Goal: Information Seeking & Learning: Learn about a topic

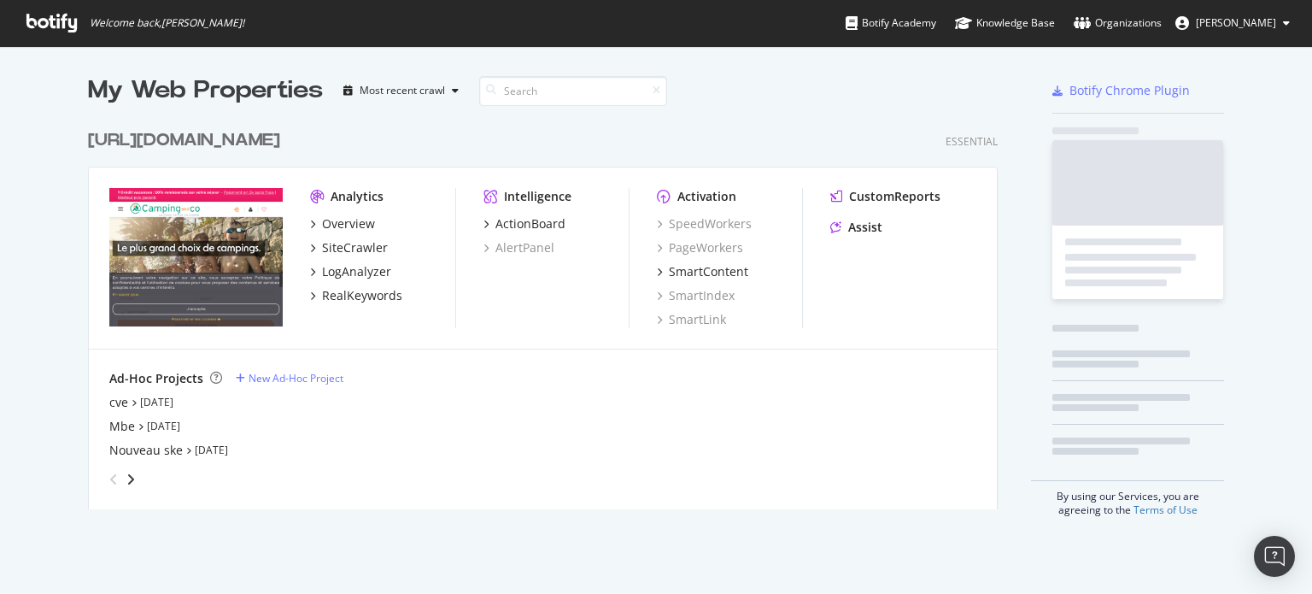
scroll to position [581, 1285]
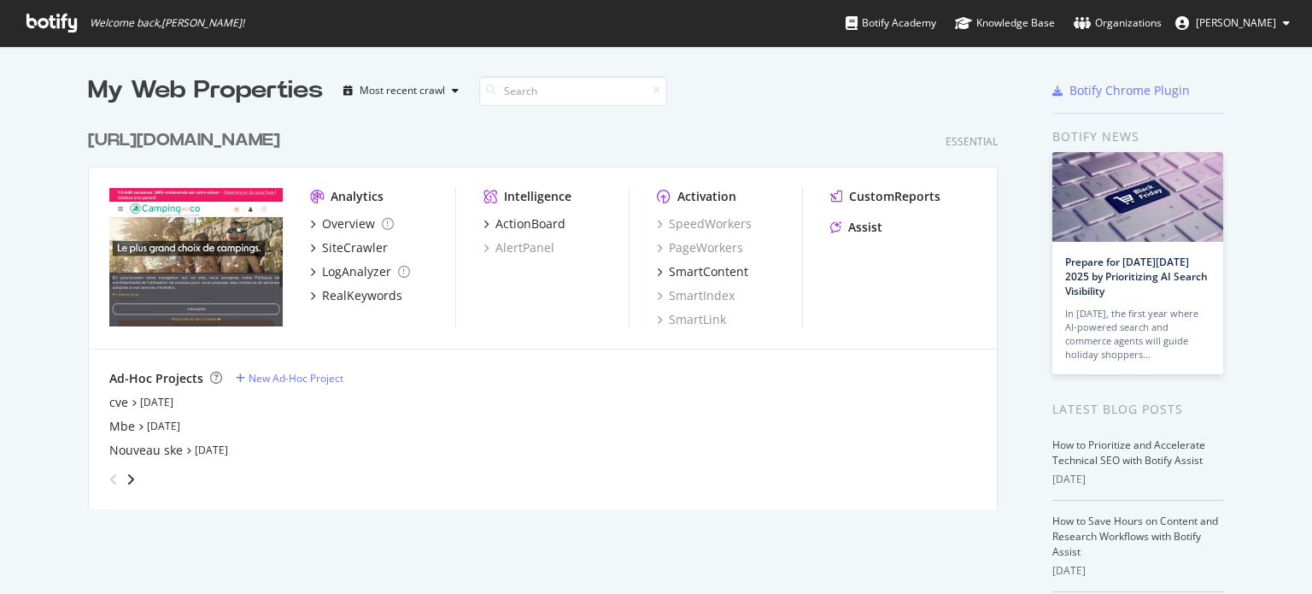
click at [270, 145] on div "[URL][DOMAIN_NAME]" at bounding box center [184, 140] width 192 height 25
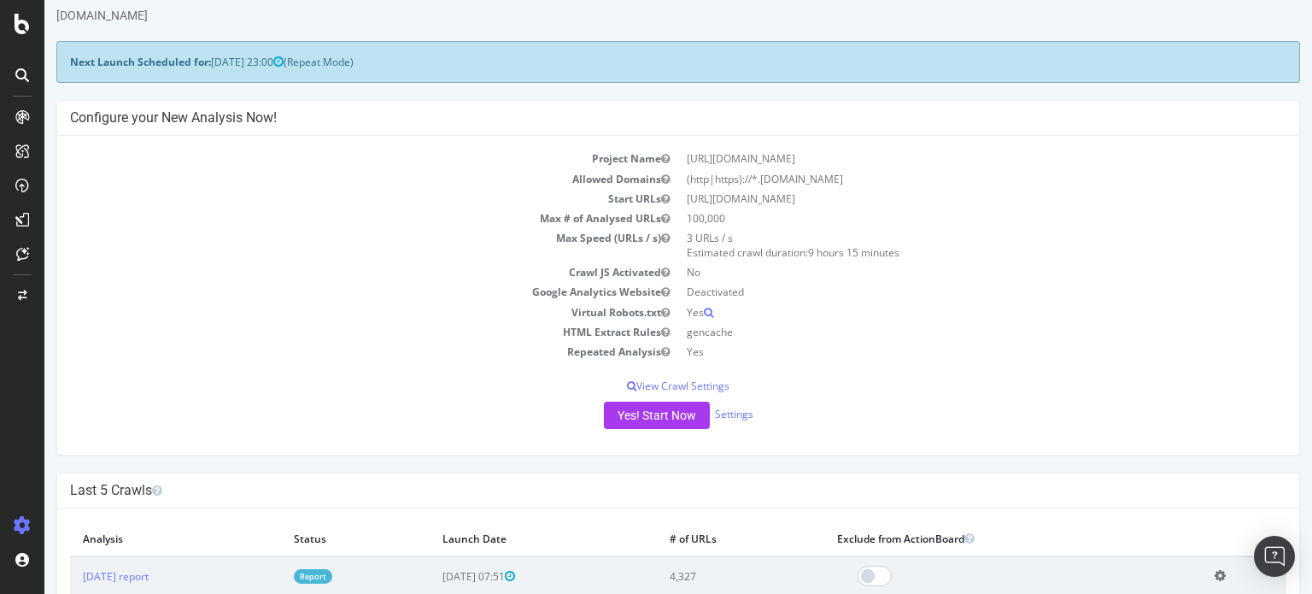
scroll to position [171, 0]
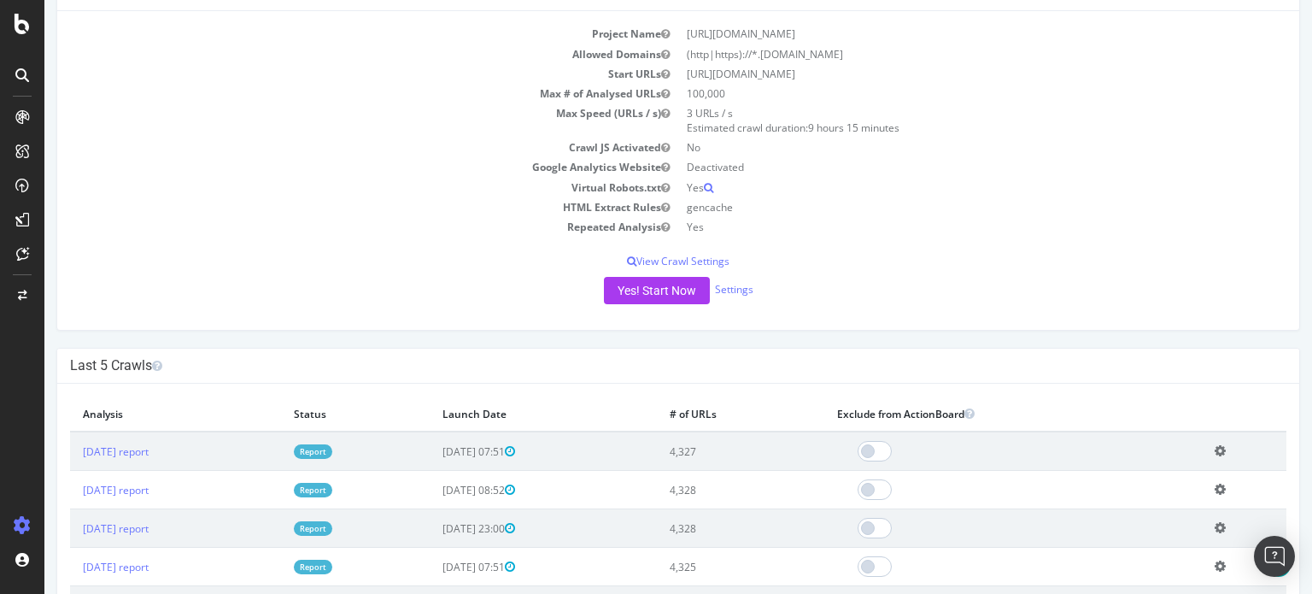
click at [332, 454] on link "Report" at bounding box center [313, 451] width 38 height 15
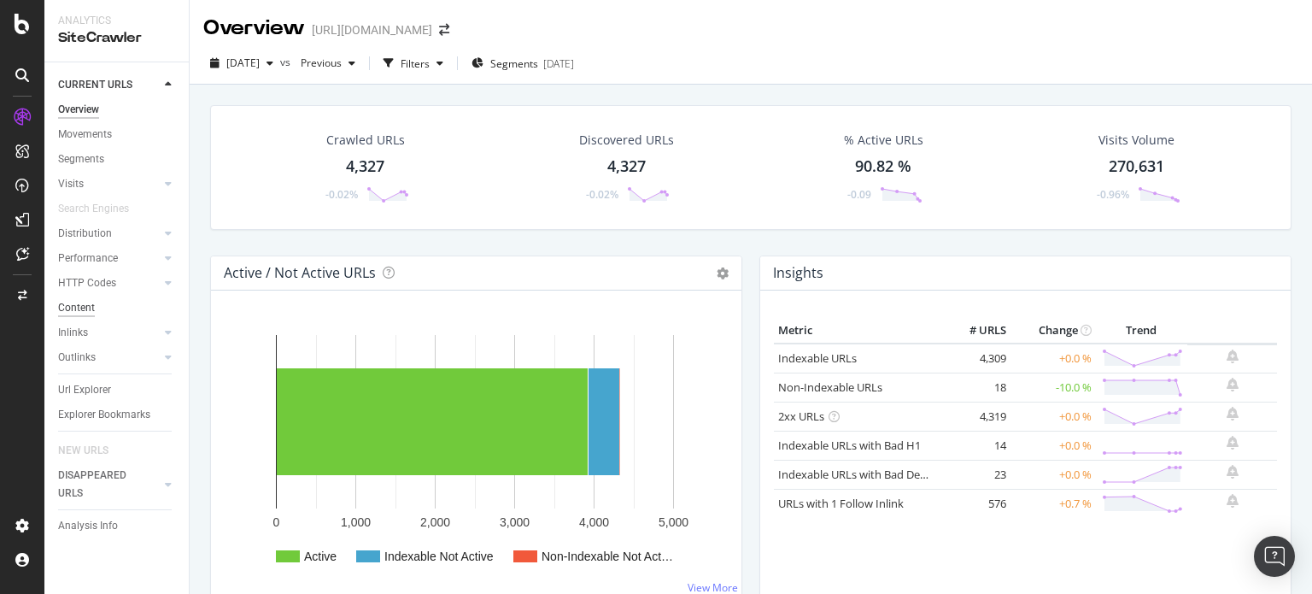
click at [81, 307] on div "Content" at bounding box center [76, 308] width 37 height 18
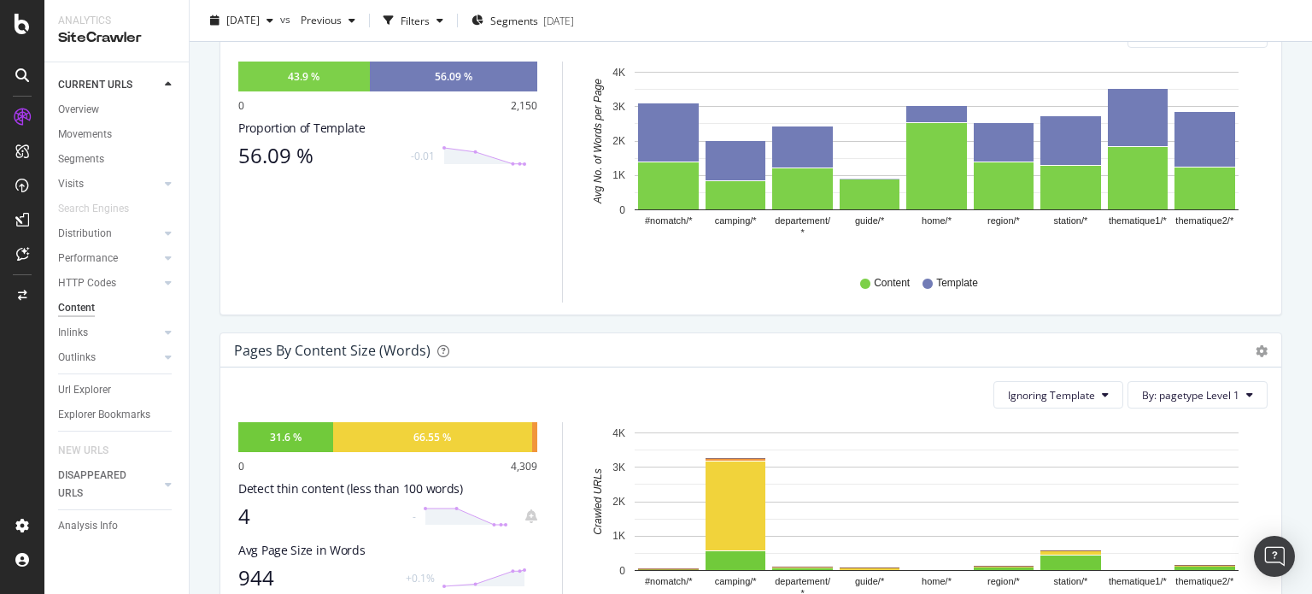
scroll to position [342, 0]
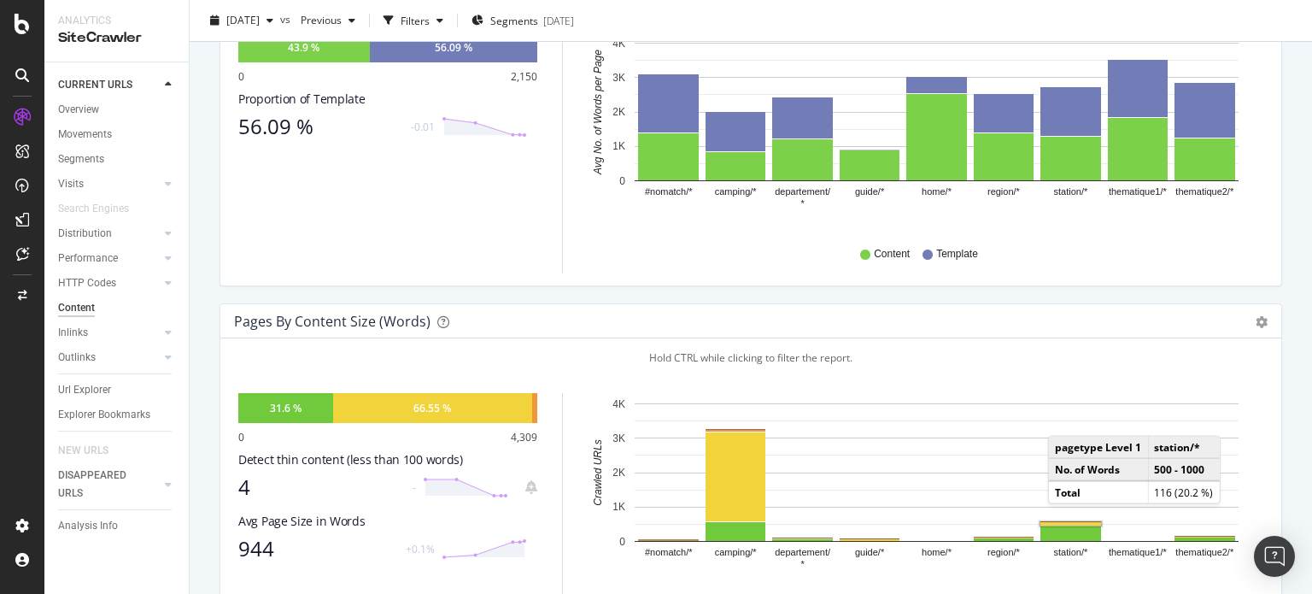
click at [1065, 521] on rect "A chart." at bounding box center [1070, 524] width 63 height 6
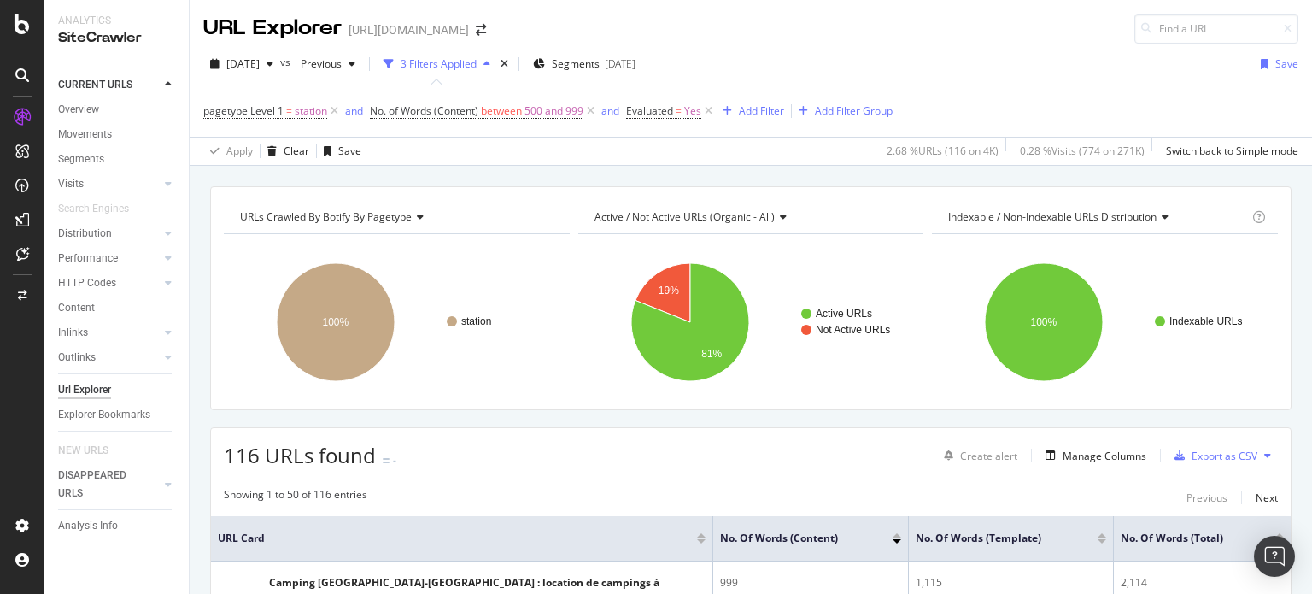
scroll to position [342, 0]
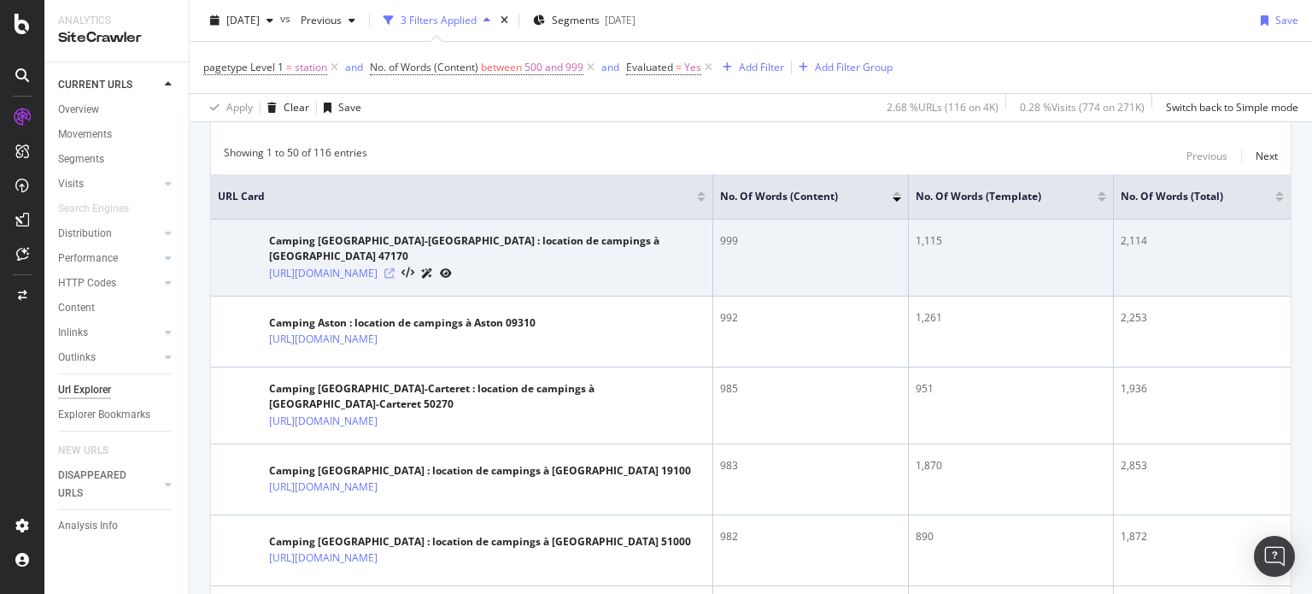
click at [395, 268] on icon at bounding box center [389, 273] width 10 height 10
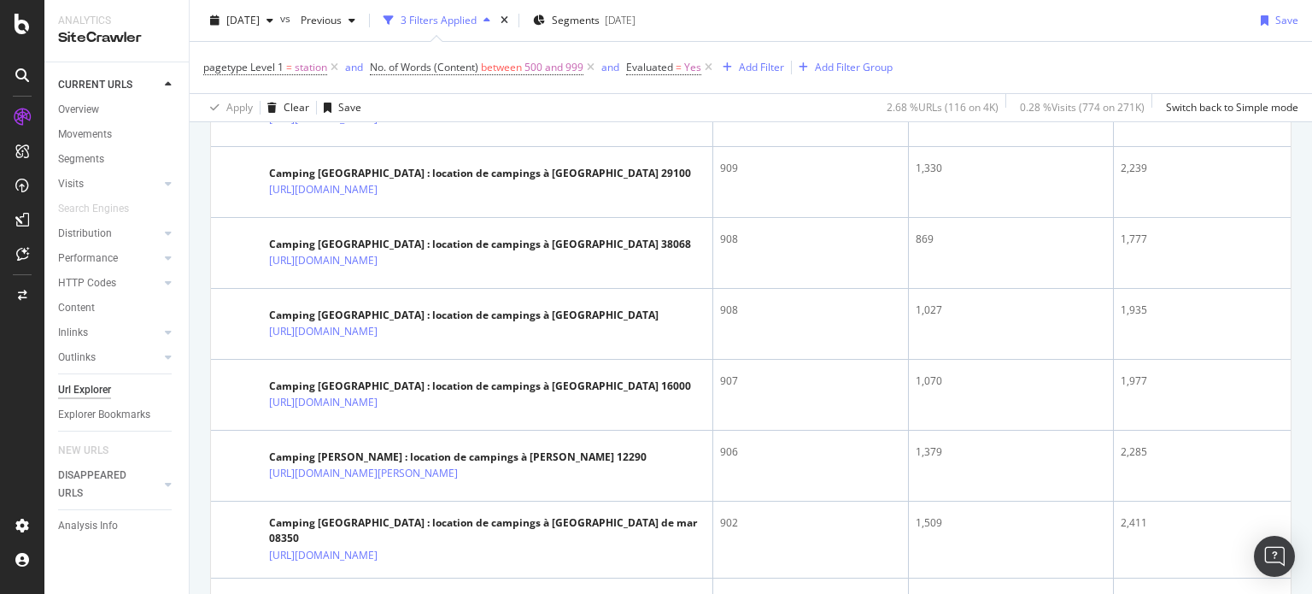
scroll to position [3716, 0]
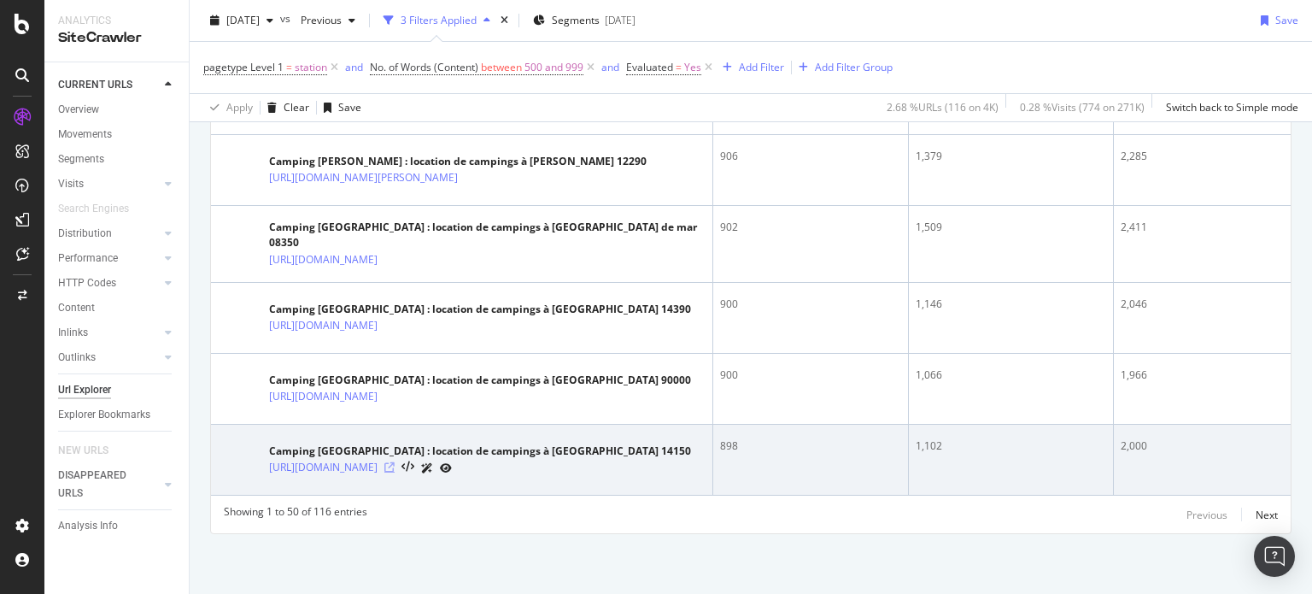
click at [395, 470] on icon at bounding box center [389, 467] width 10 height 10
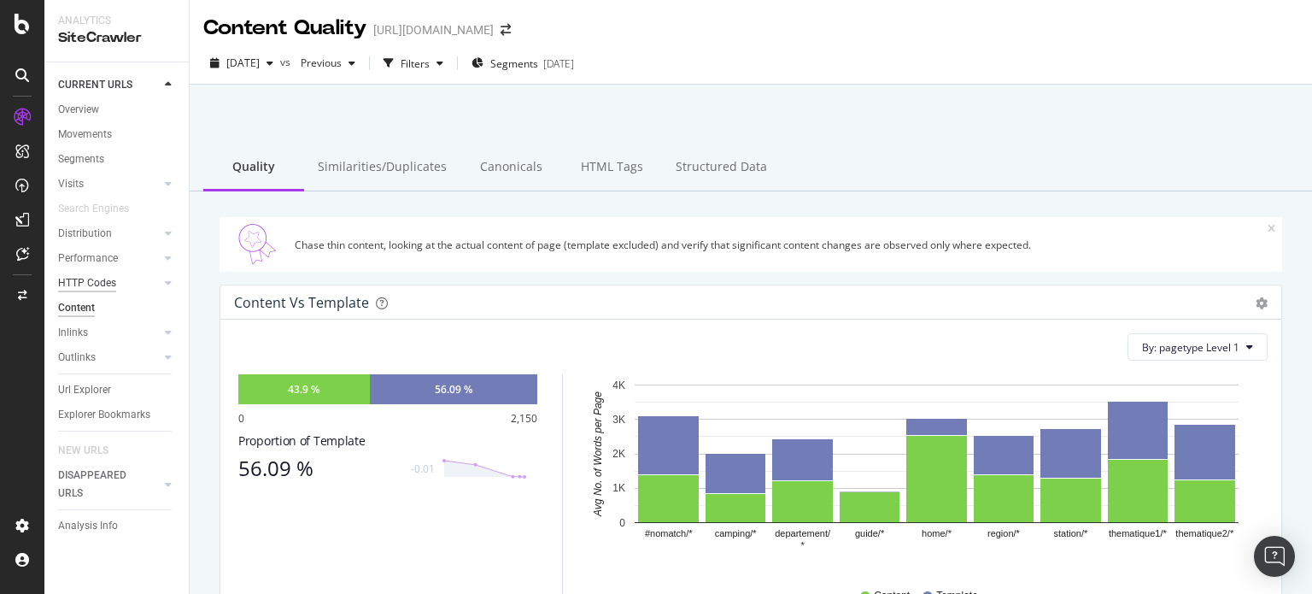
click at [83, 288] on div "HTTP Codes" at bounding box center [87, 283] width 58 height 18
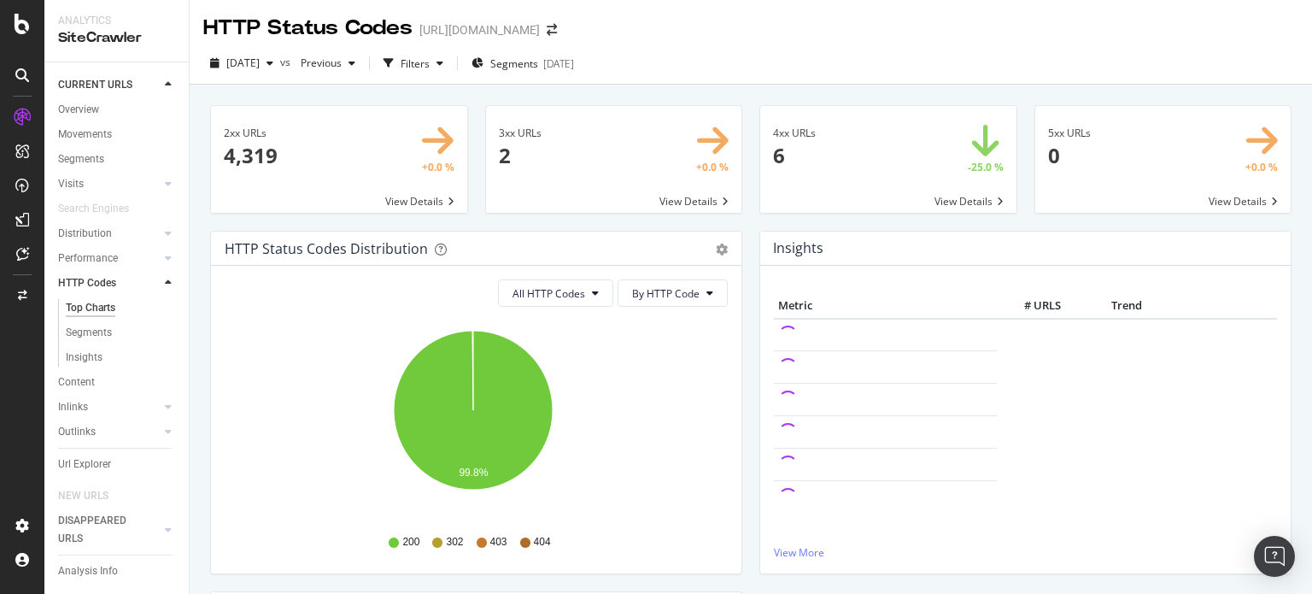
click at [774, 154] on span at bounding box center [888, 159] width 256 height 107
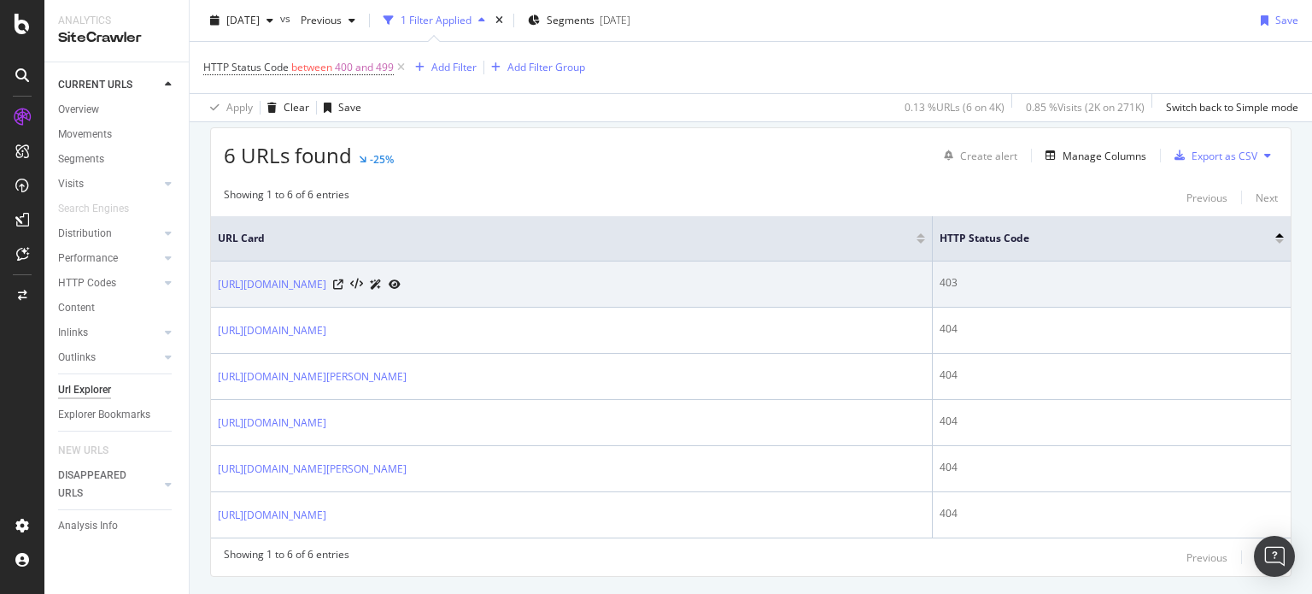
scroll to position [339, 0]
